Goal: Use online tool/utility: Utilize a website feature to perform a specific function

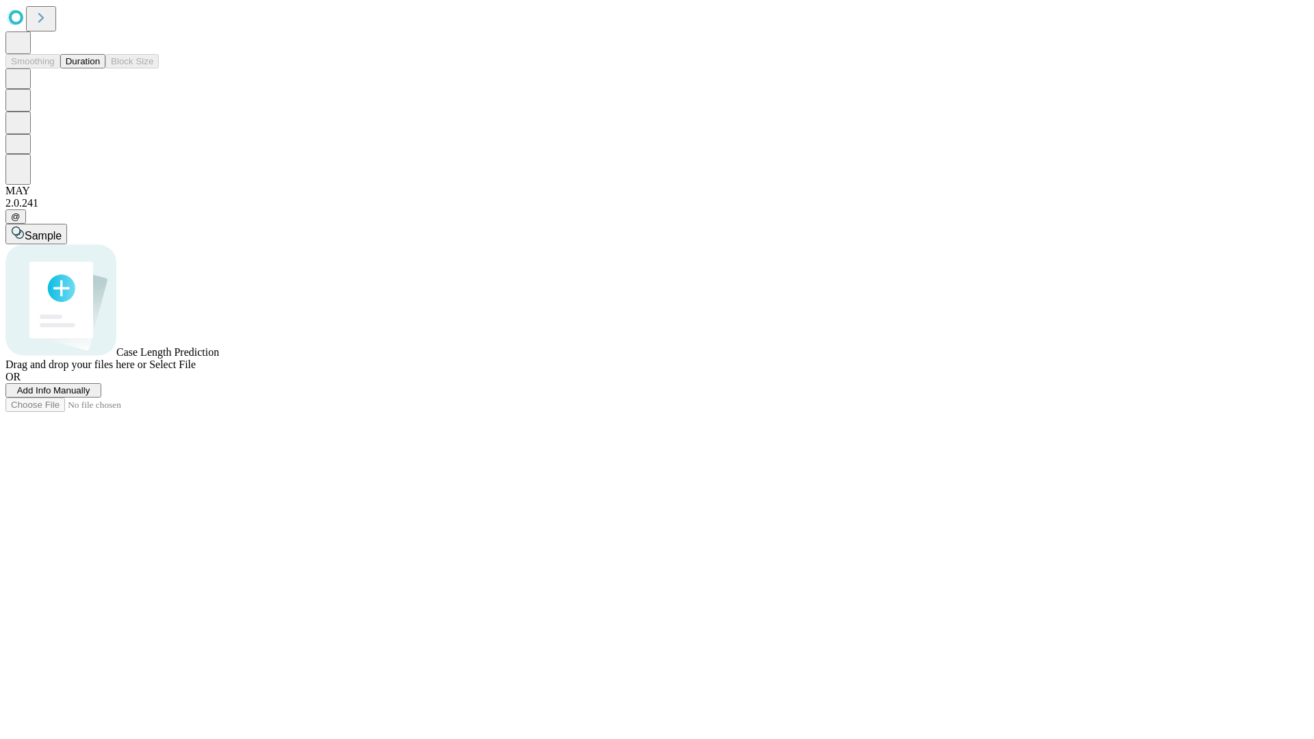
click at [100, 68] on button "Duration" at bounding box center [82, 61] width 45 height 14
click at [90, 396] on span "Add Info Manually" at bounding box center [53, 390] width 73 height 10
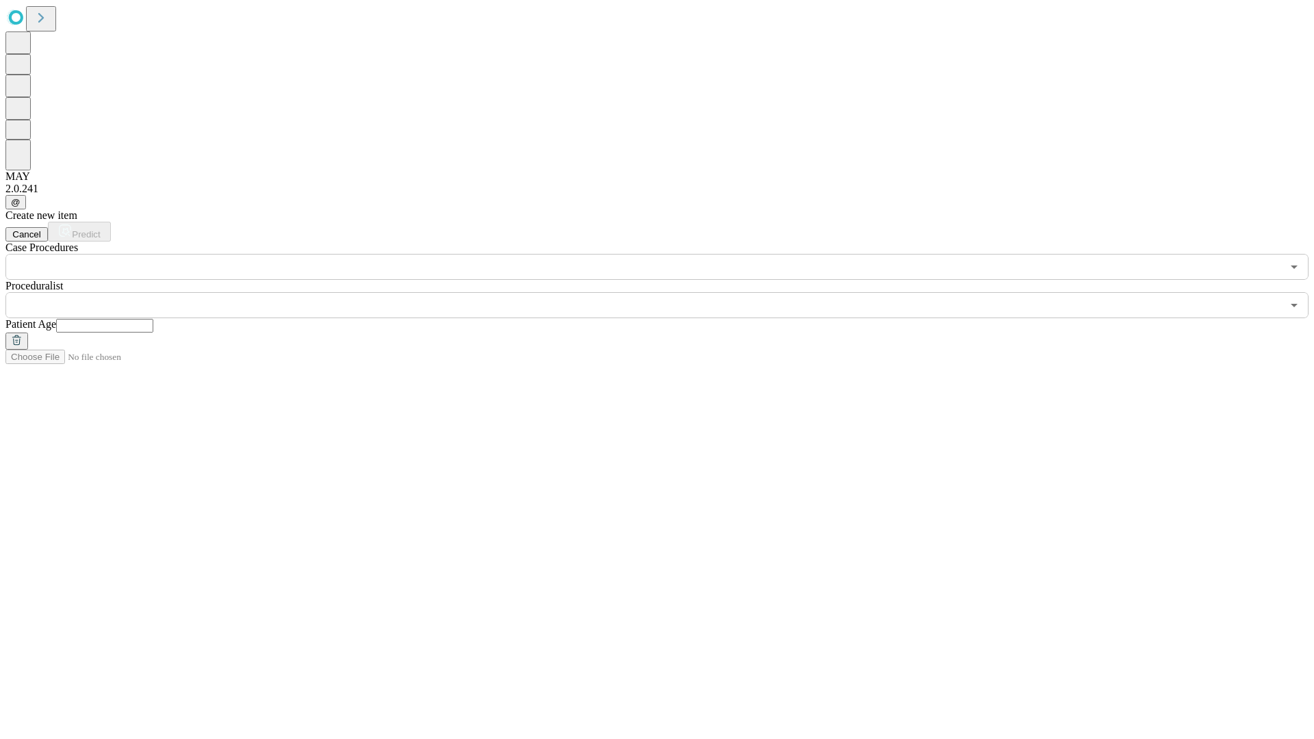
click at [153, 319] on input "text" at bounding box center [104, 326] width 97 height 14
type input "**"
click at [666, 292] on input "text" at bounding box center [643, 305] width 1276 height 26
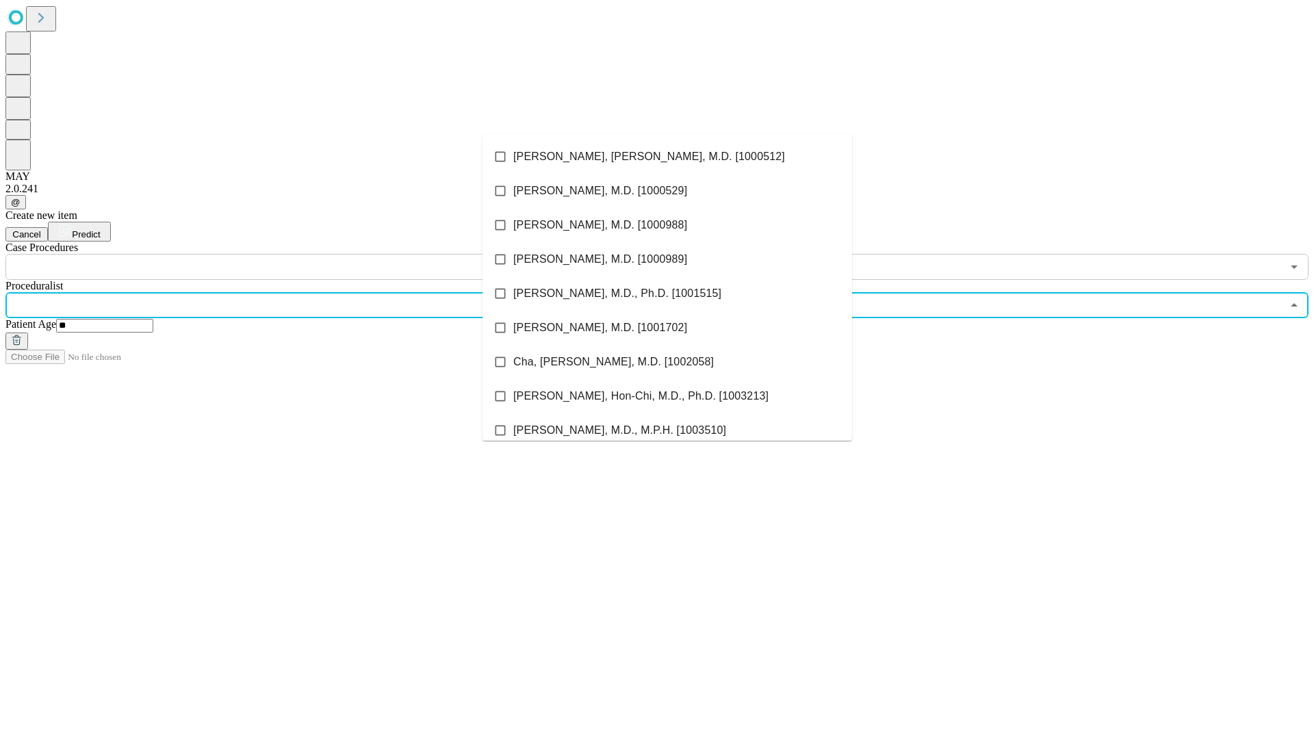
click at [667, 157] on li "[PERSON_NAME], [PERSON_NAME], M.D. [1000512]" at bounding box center [667, 157] width 370 height 34
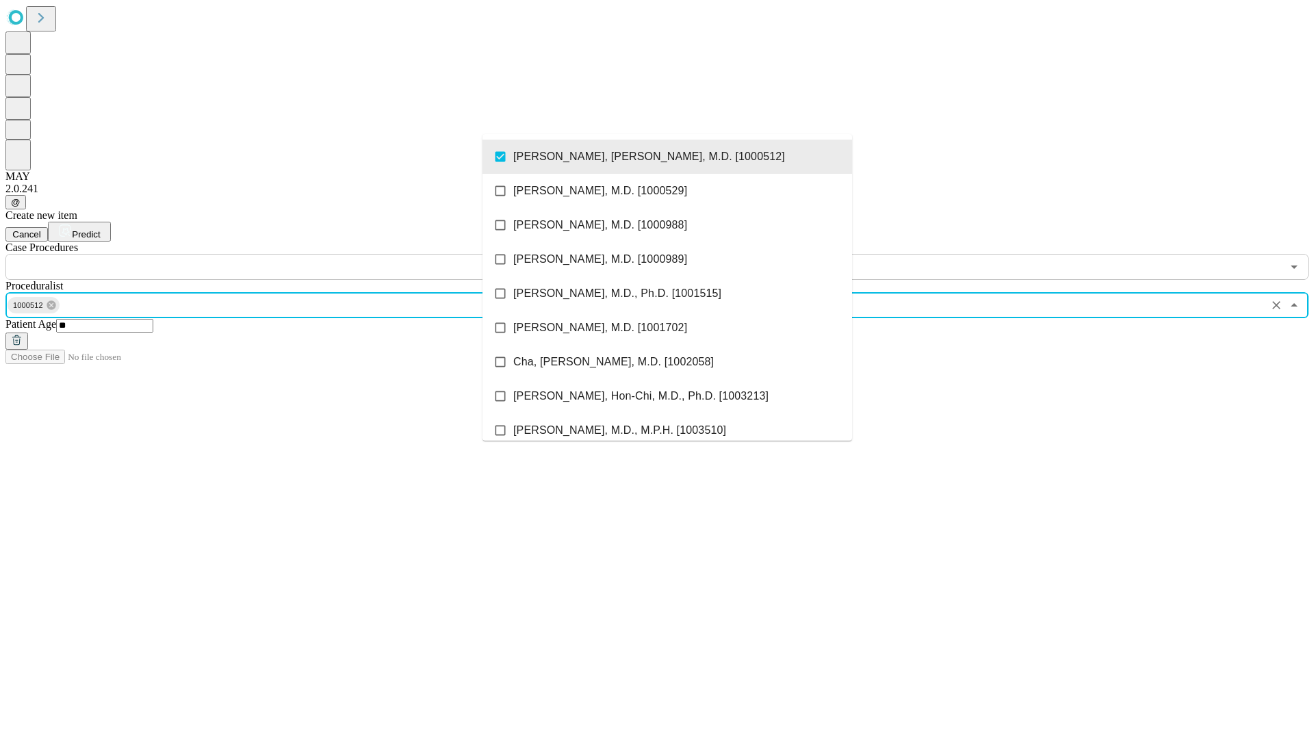
click at [287, 254] on input "text" at bounding box center [643, 267] width 1276 height 26
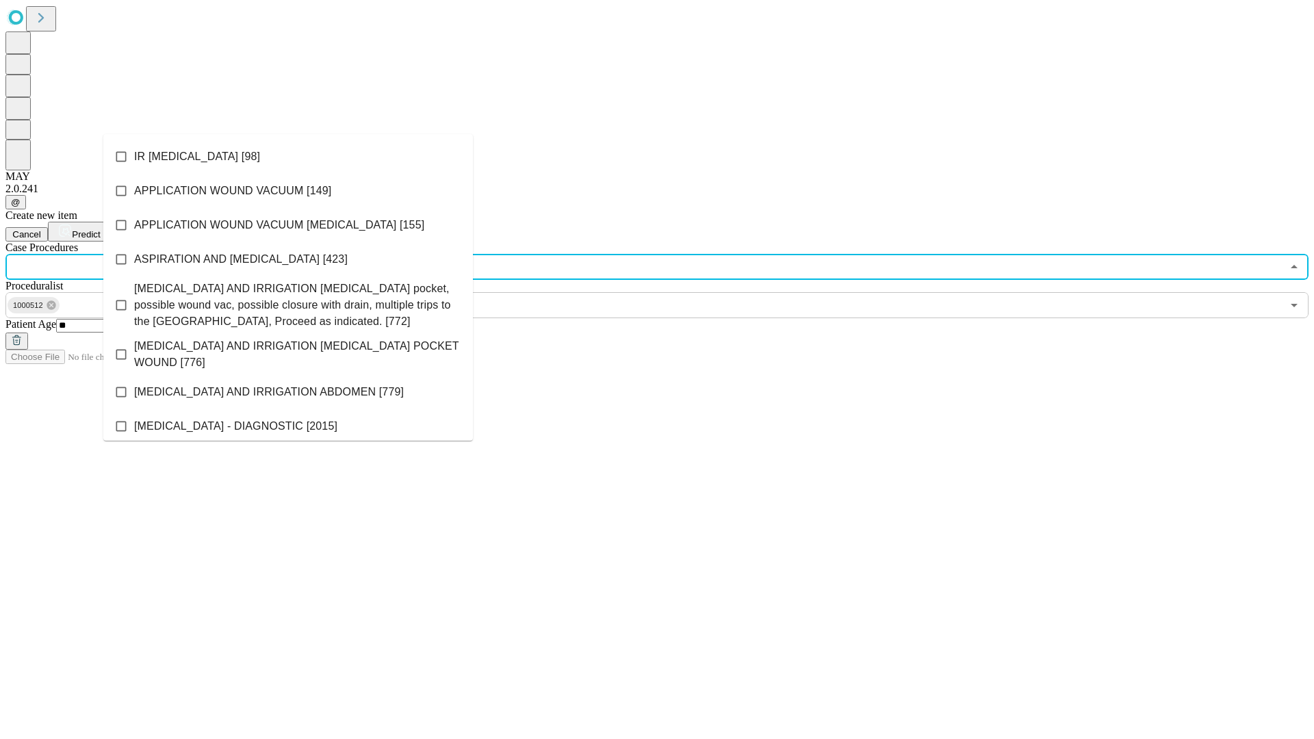
click at [288, 157] on li "IR [MEDICAL_DATA] [98]" at bounding box center [288, 157] width 370 height 34
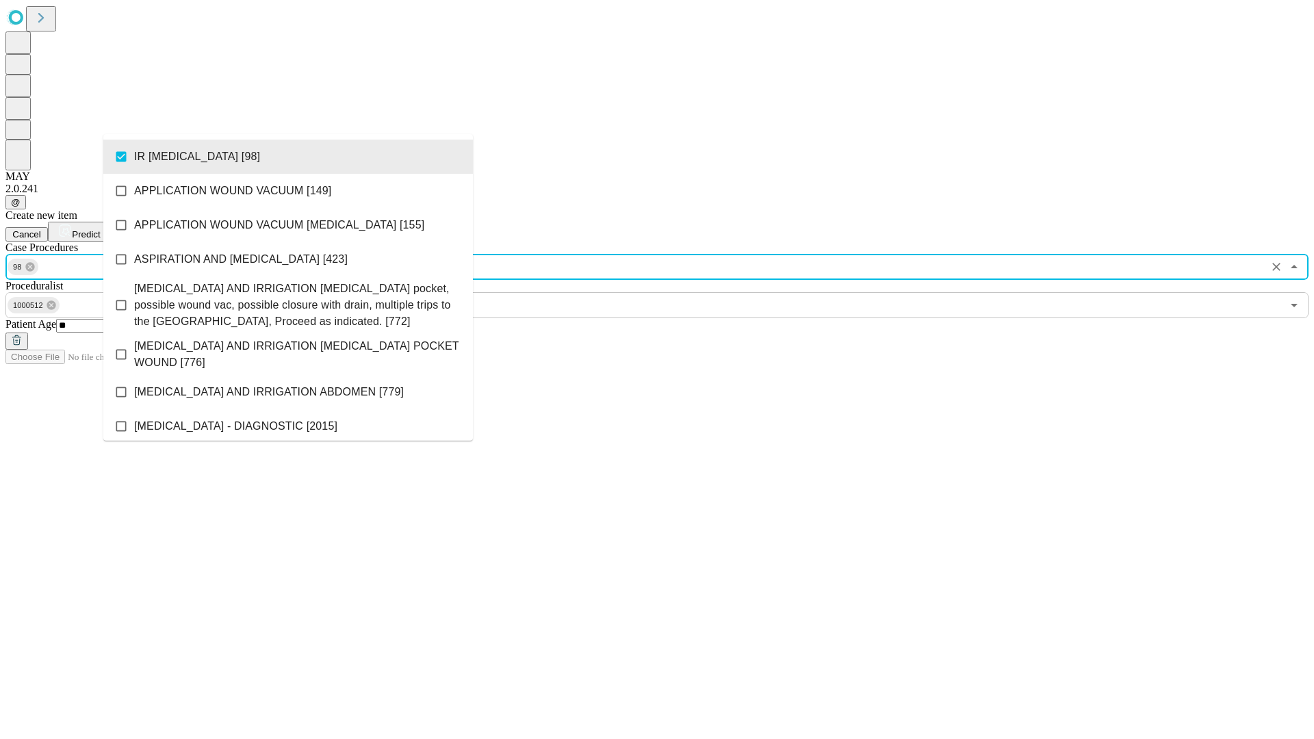
click at [100, 229] on span "Predict" at bounding box center [86, 234] width 28 height 10
